Goal: Task Accomplishment & Management: Use online tool/utility

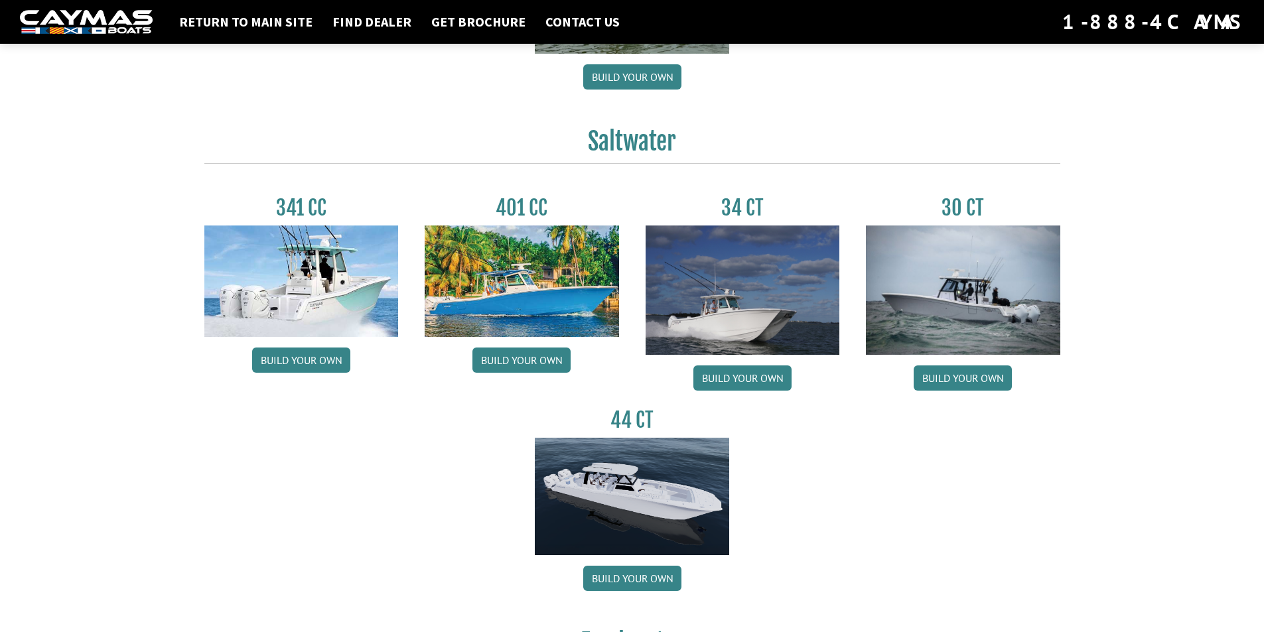
scroll to position [531, 0]
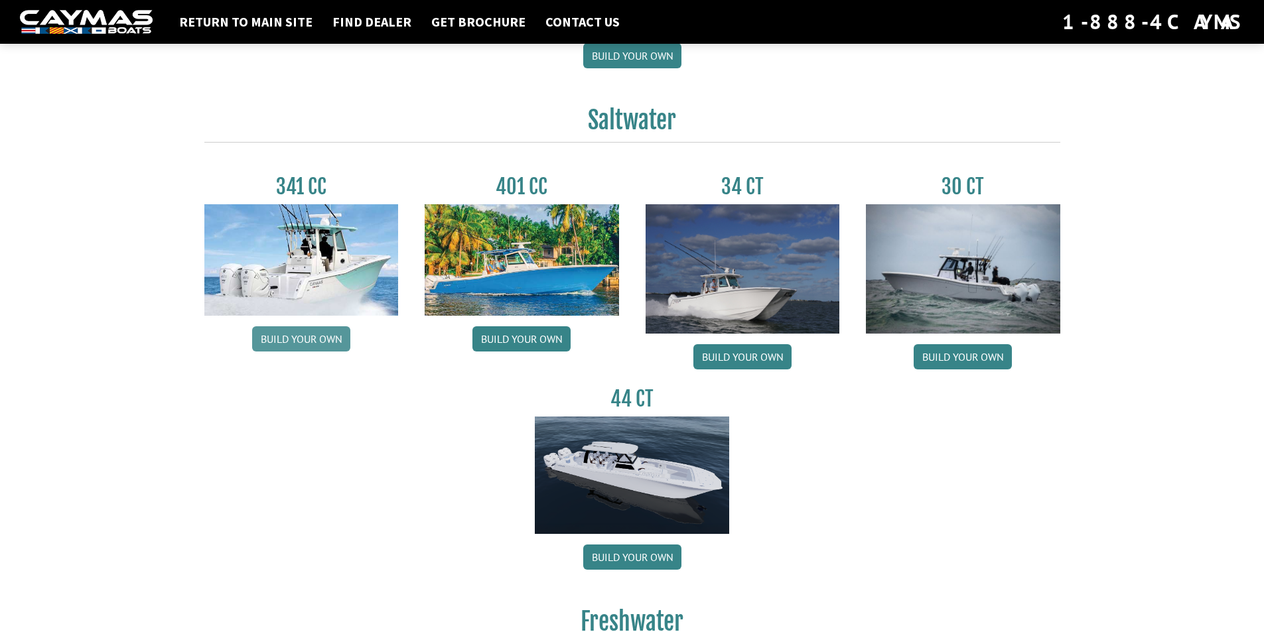
click at [289, 352] on div "341 CC Build your own" at bounding box center [301, 275] width 221 height 202
click at [289, 350] on link "Build your own" at bounding box center [301, 338] width 98 height 25
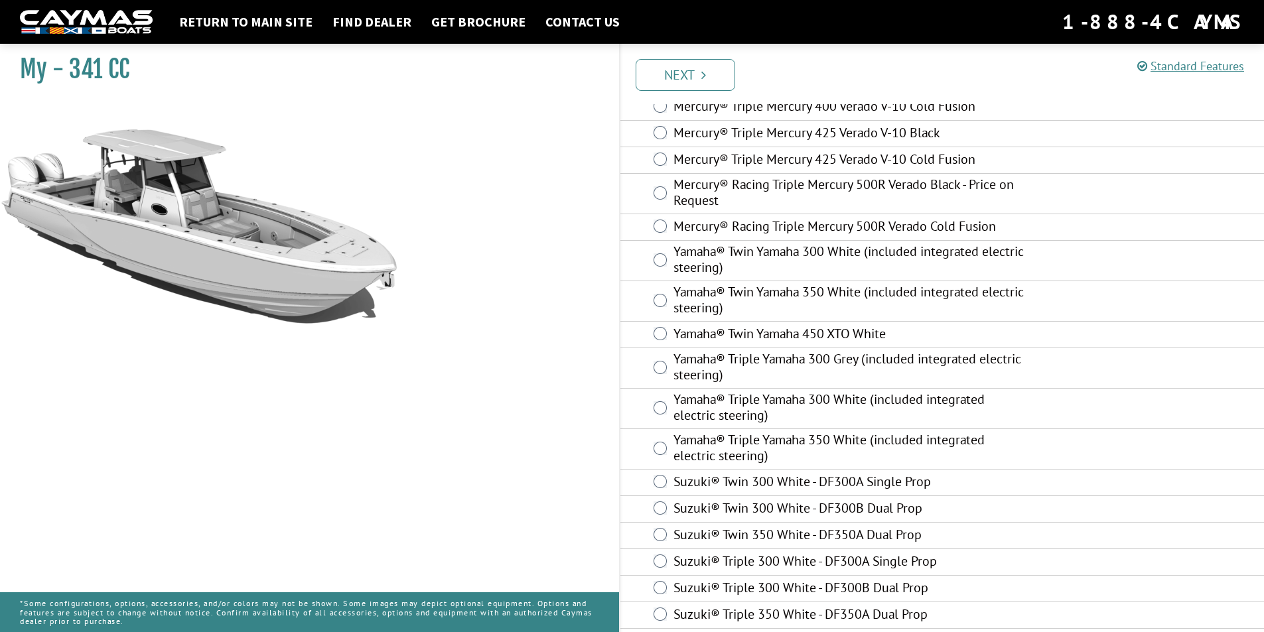
scroll to position [393, 0]
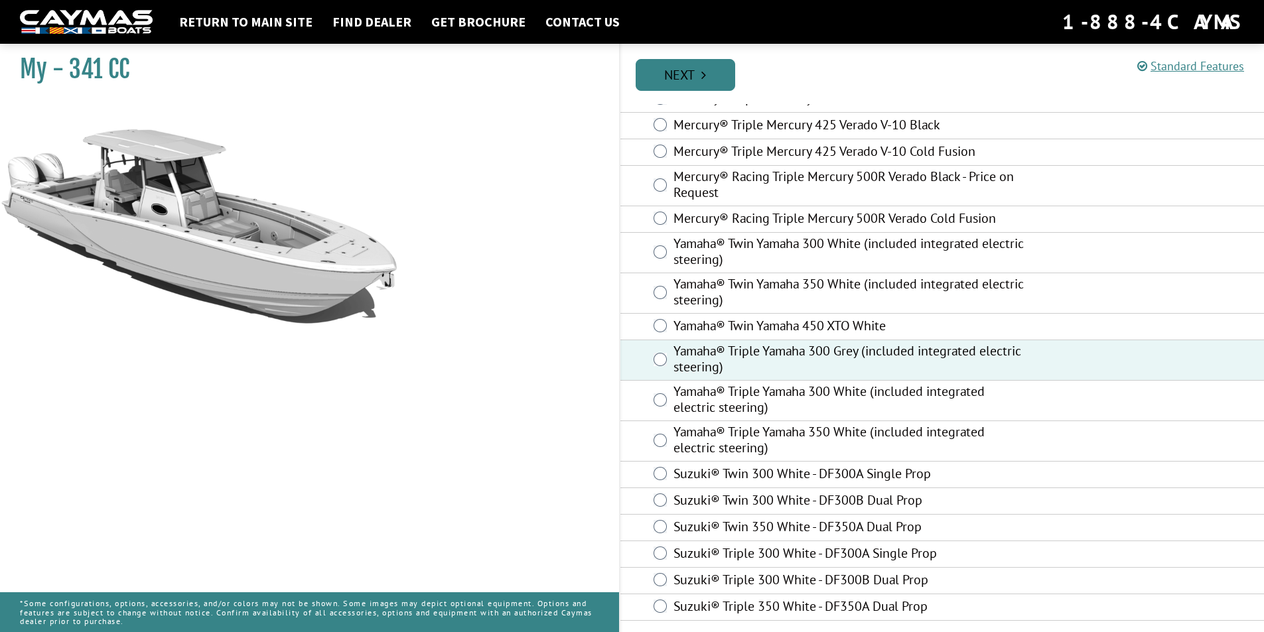
click at [691, 88] on link "Next" at bounding box center [685, 75] width 100 height 32
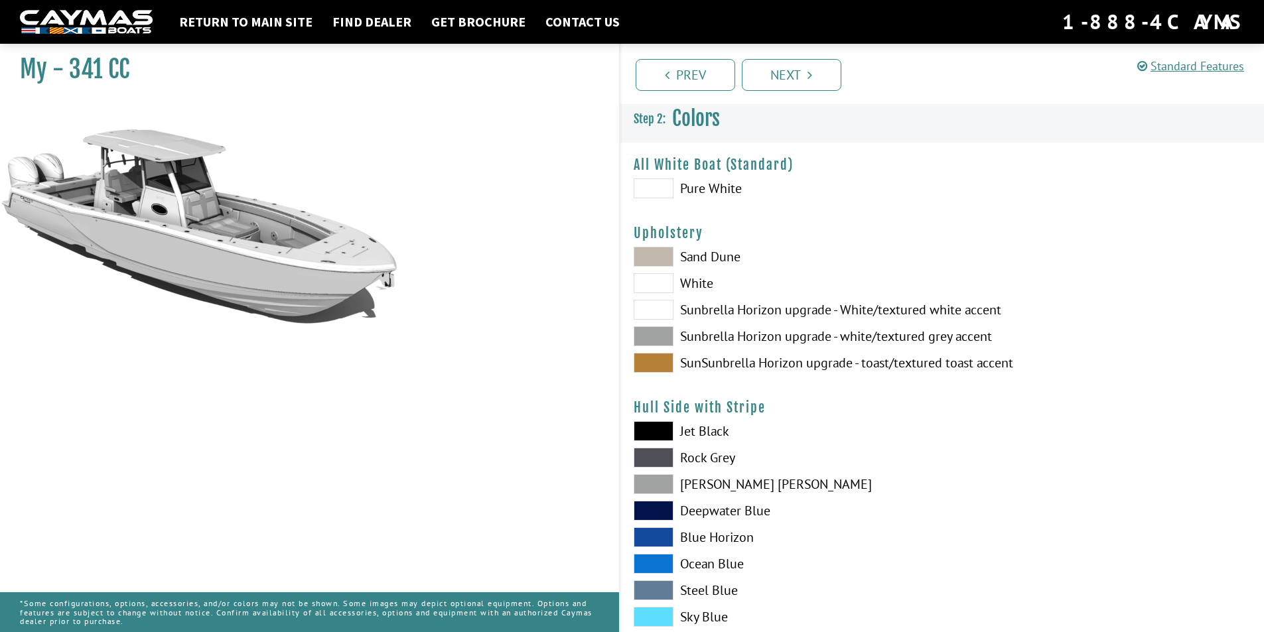
scroll to position [0, 0]
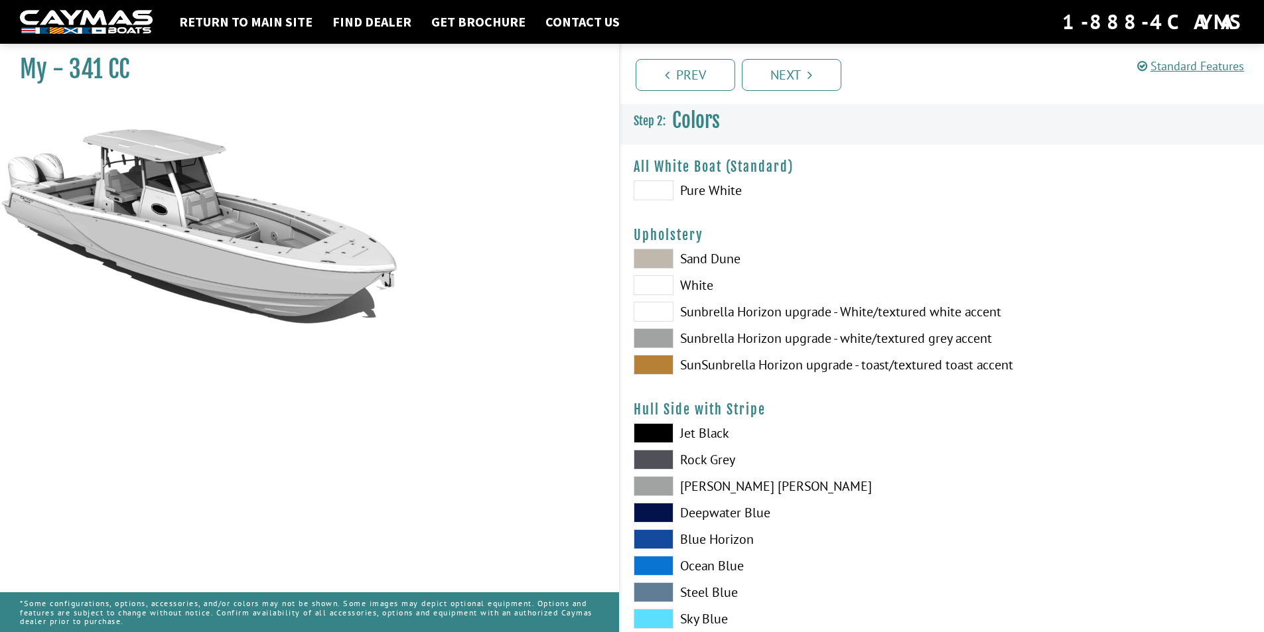
click at [655, 440] on span at bounding box center [653, 433] width 40 height 20
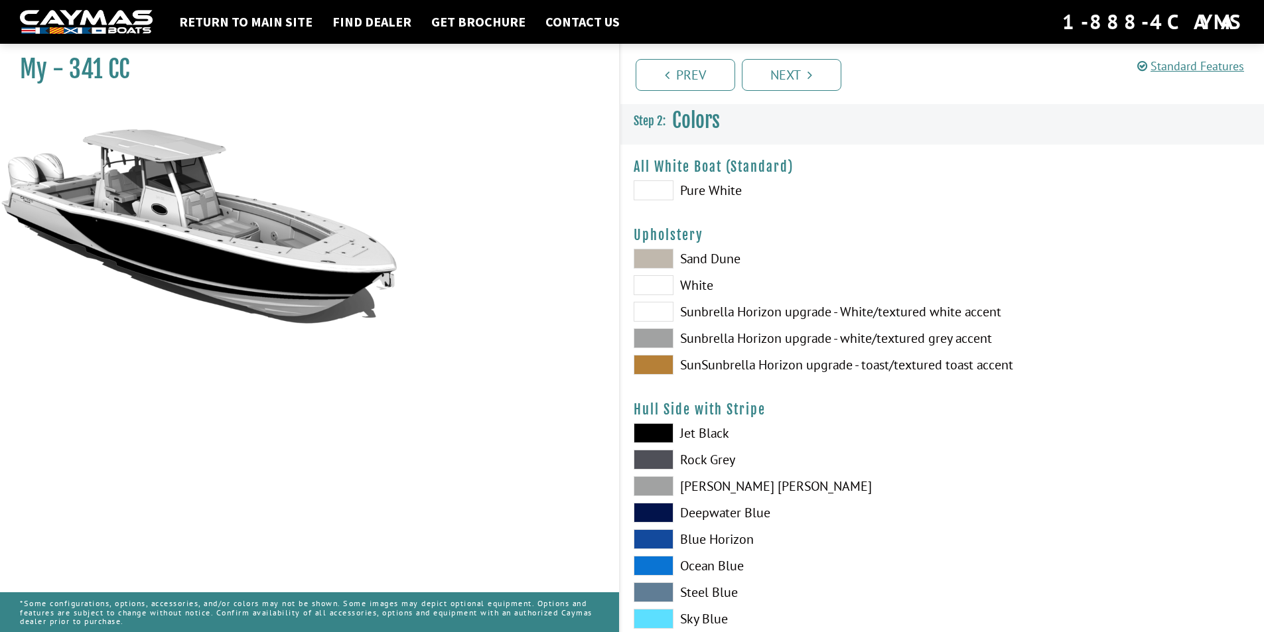
click at [658, 453] on span at bounding box center [653, 460] width 40 height 20
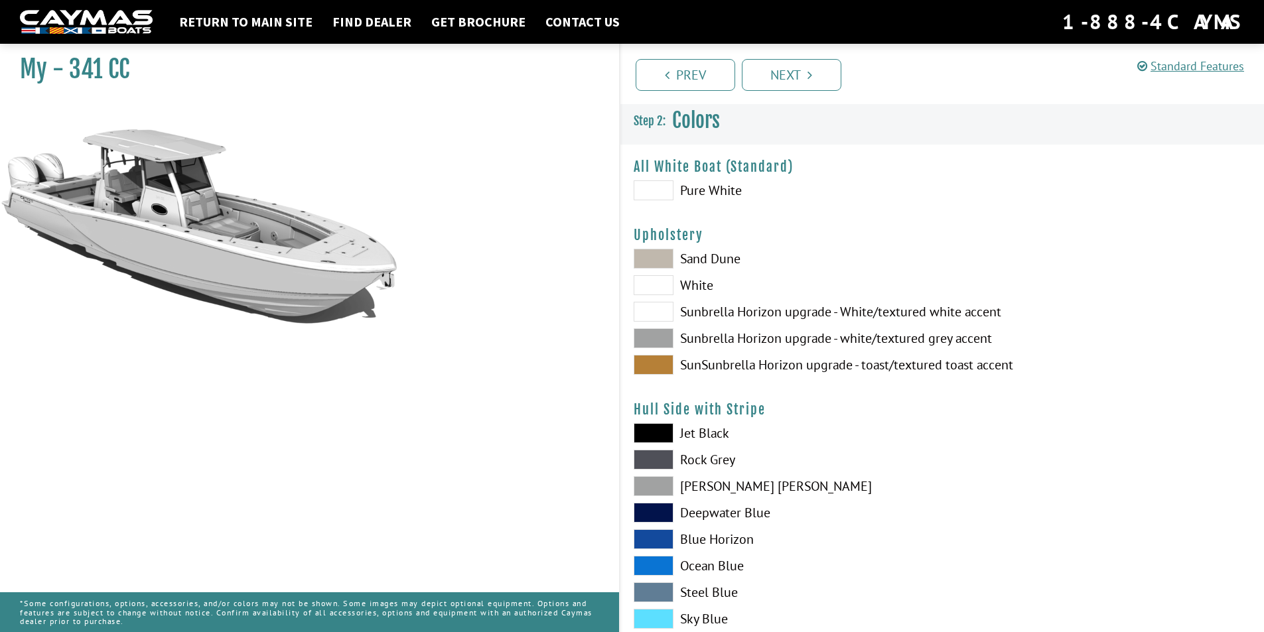
click at [662, 476] on span at bounding box center [653, 486] width 40 height 20
click at [668, 543] on span at bounding box center [653, 539] width 40 height 20
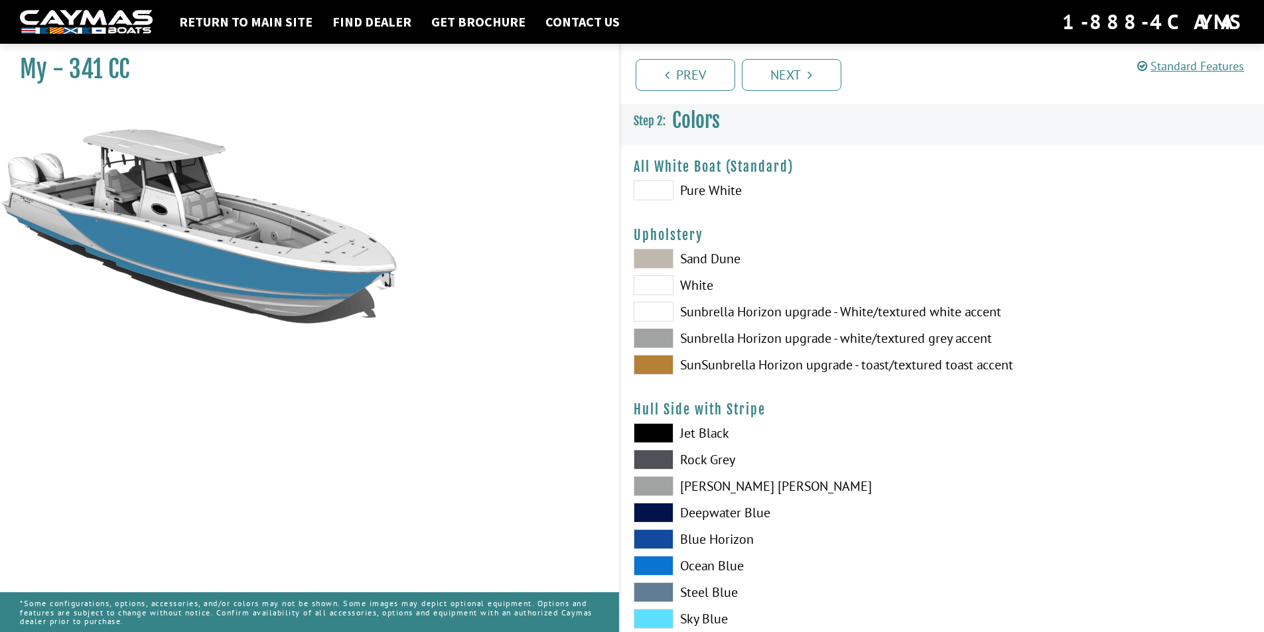
click at [664, 565] on span at bounding box center [653, 566] width 40 height 20
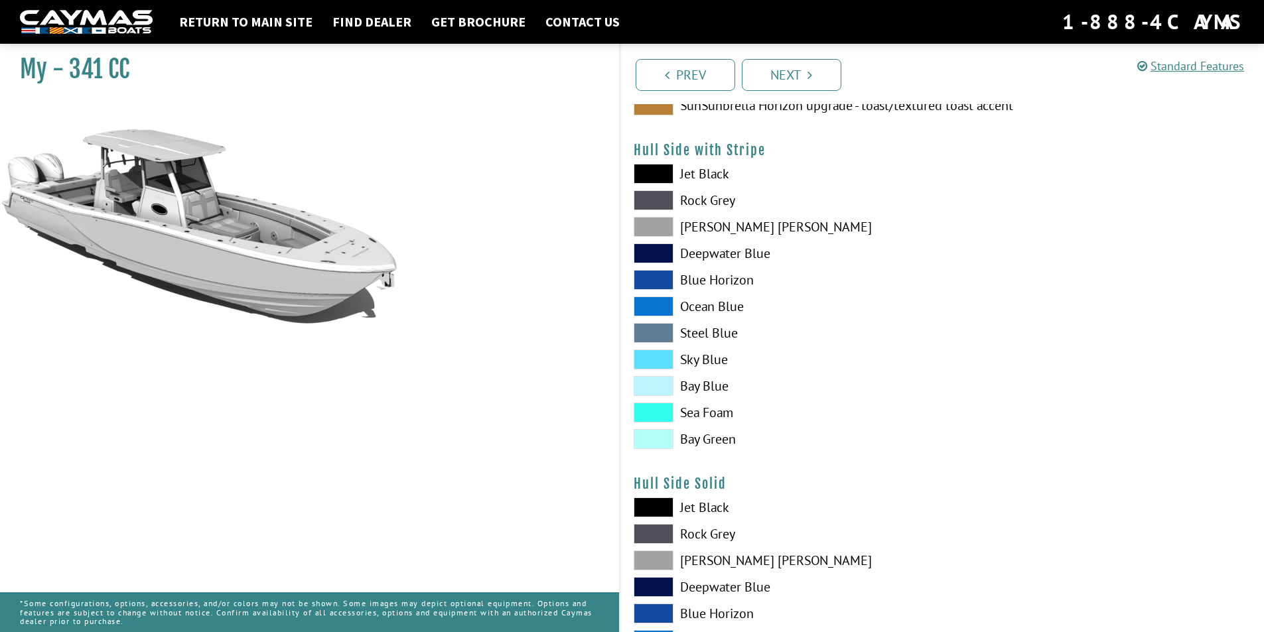
scroll to position [265, 0]
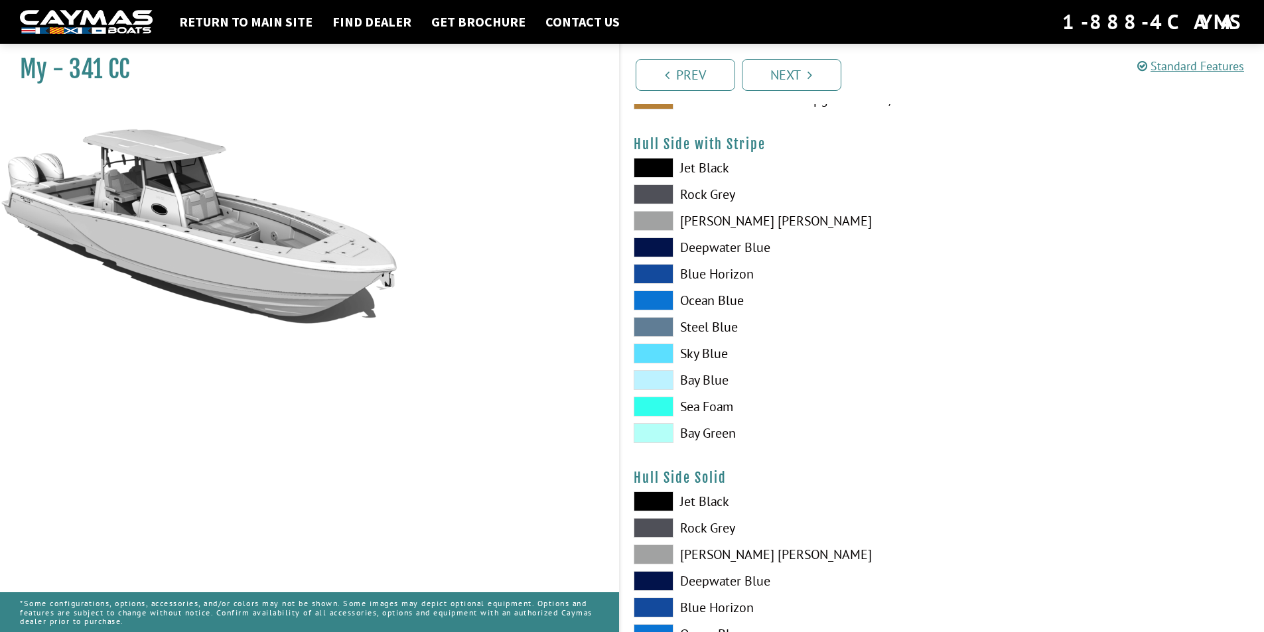
click at [668, 407] on span at bounding box center [653, 407] width 40 height 20
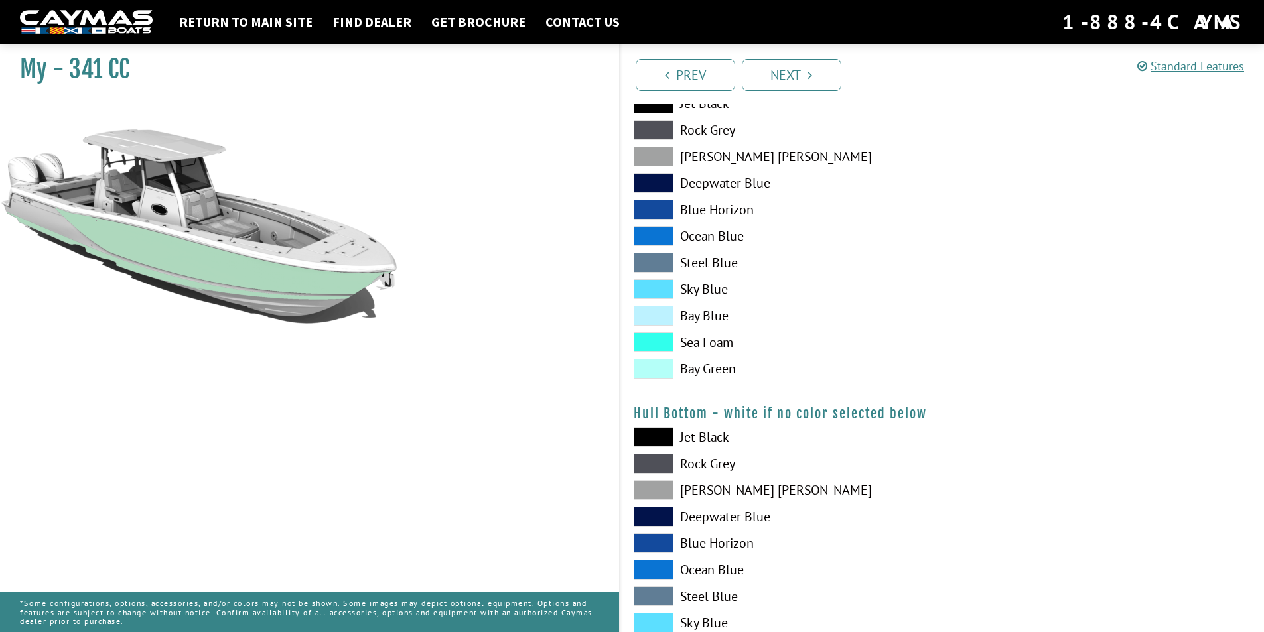
scroll to position [929, 0]
